Goal: Information Seeking & Learning: Understand process/instructions

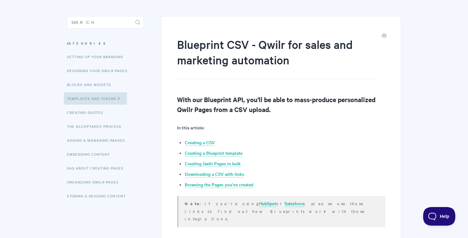
scroll to position [46, 0]
click at [199, 143] on link "Creating a CSV" at bounding box center [200, 142] width 30 height 7
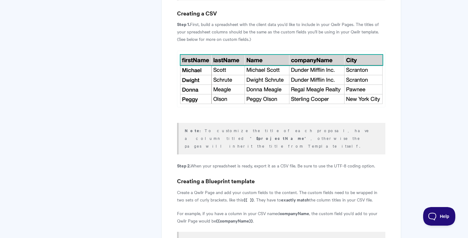
scroll to position [273, 0]
click at [192, 51] on img at bounding box center [281, 78] width 208 height 57
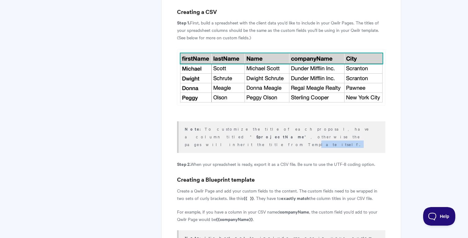
drag, startPoint x: 217, startPoint y: 129, endPoint x: 255, endPoint y: 129, distance: 38.1
click at [255, 129] on p "Note: To customize the title of each proposal, have a column titled " $projectN…" at bounding box center [281, 136] width 193 height 23
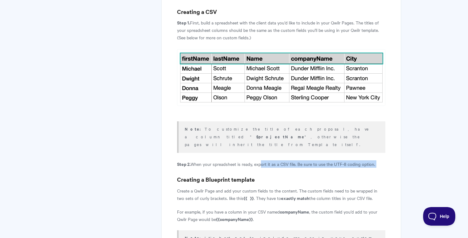
drag, startPoint x: 260, startPoint y: 150, endPoint x: 339, endPoint y: 157, distance: 79.2
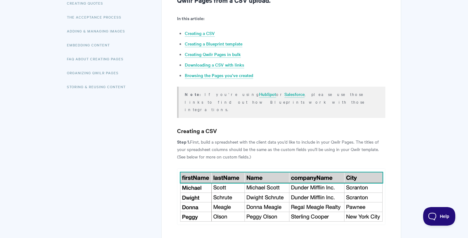
scroll to position [146, 0]
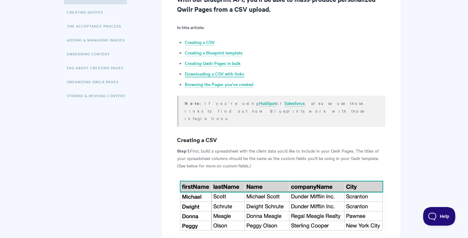
click at [220, 72] on link "Downloading a CSV with links" at bounding box center [214, 74] width 59 height 7
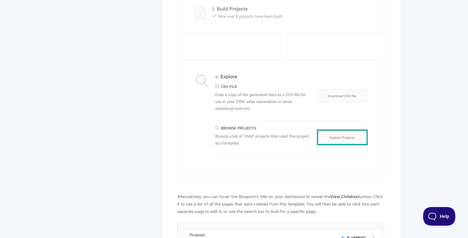
scroll to position [2145, 0]
